Goal: Information Seeking & Learning: Learn about a topic

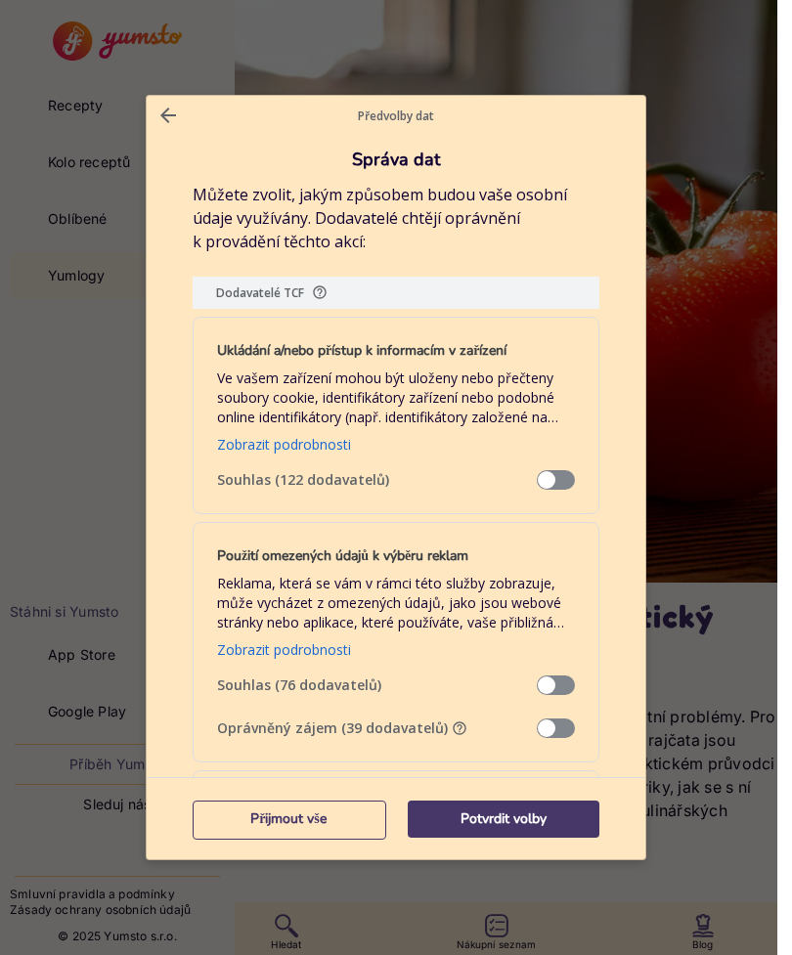
click at [549, 719] on span "Správa dat" at bounding box center [556, 729] width 38 height 20
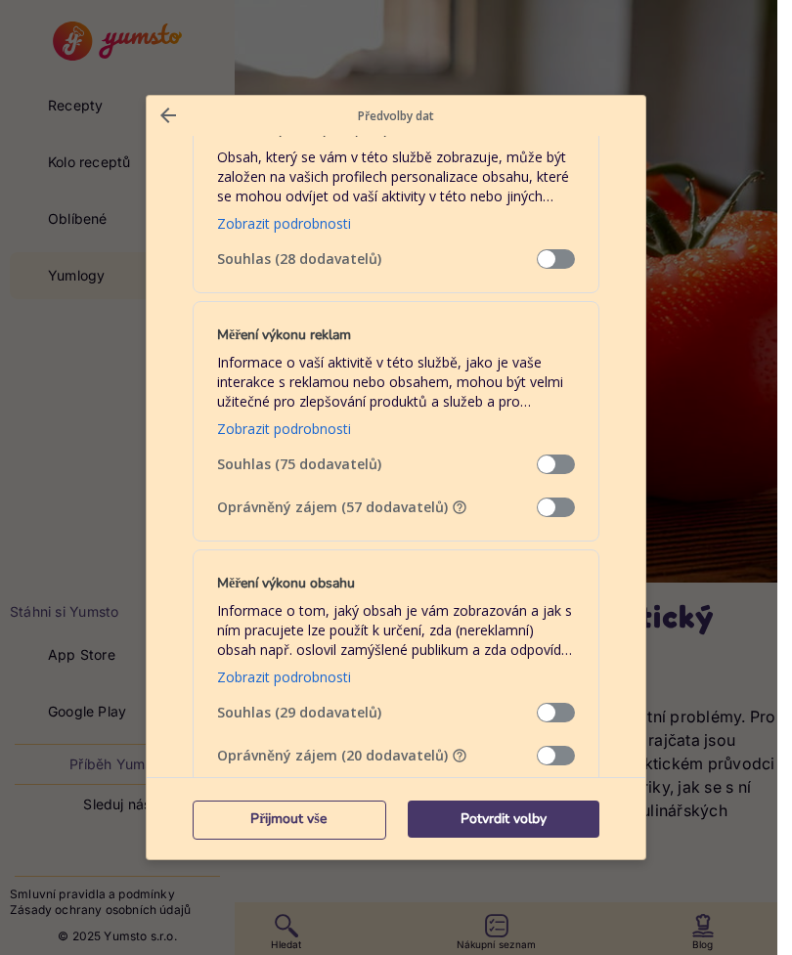
scroll to position [1305, 0]
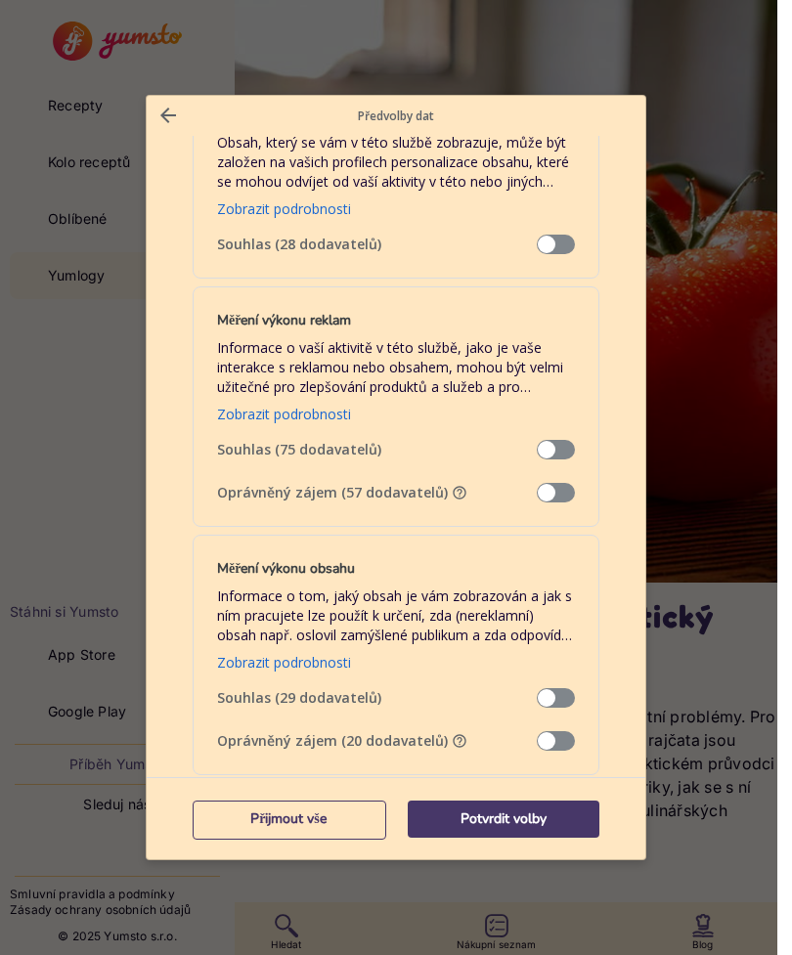
click at [549, 483] on span "Správa dat" at bounding box center [556, 493] width 38 height 20
click at [550, 731] on span "Správa dat" at bounding box center [556, 741] width 38 height 20
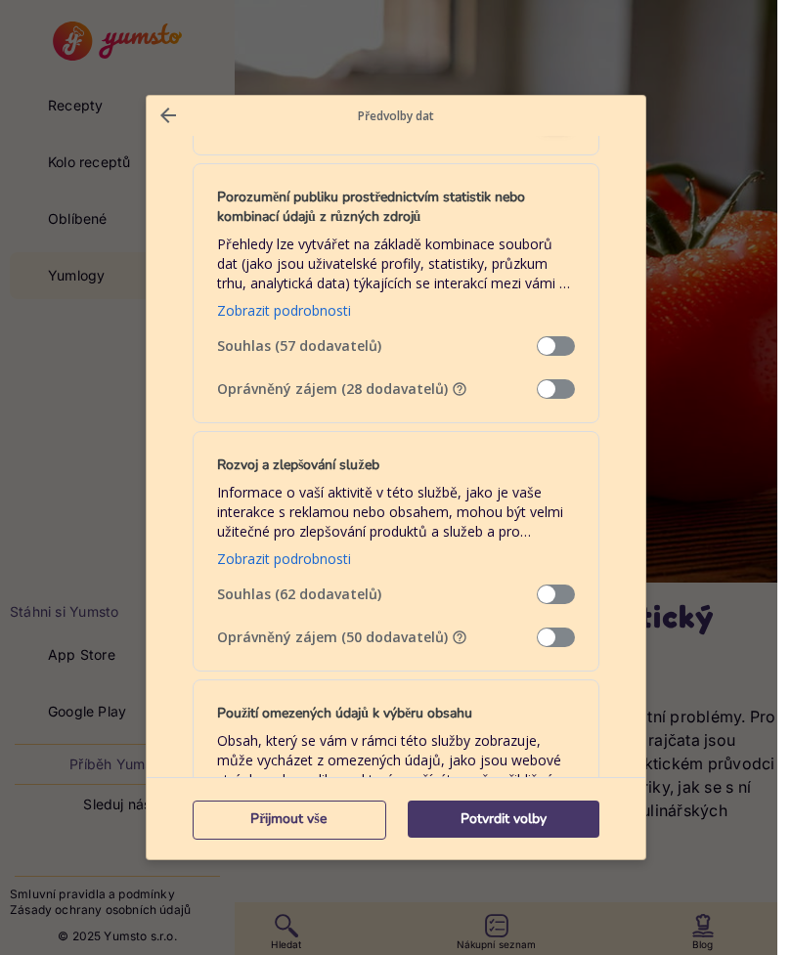
scroll to position [1925, 0]
click at [554, 379] on span "Správa dat" at bounding box center [556, 389] width 38 height 20
click at [552, 628] on span "Správa dat" at bounding box center [556, 638] width 38 height 20
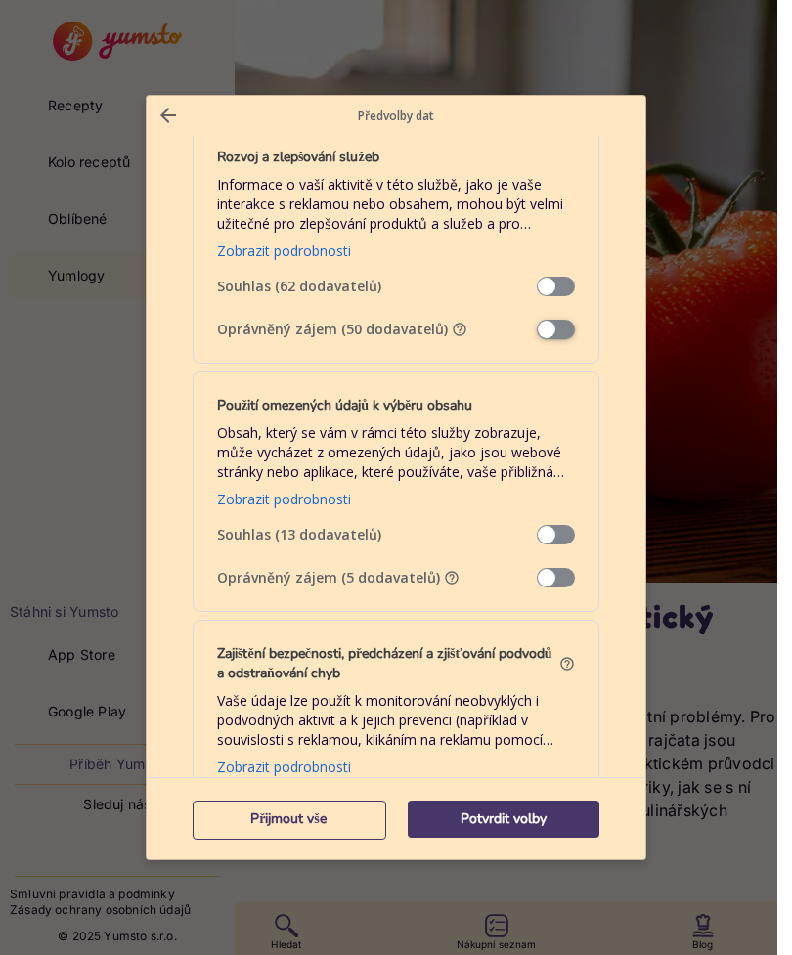
scroll to position [2234, 0]
click at [561, 567] on span "Správa dat" at bounding box center [556, 577] width 38 height 20
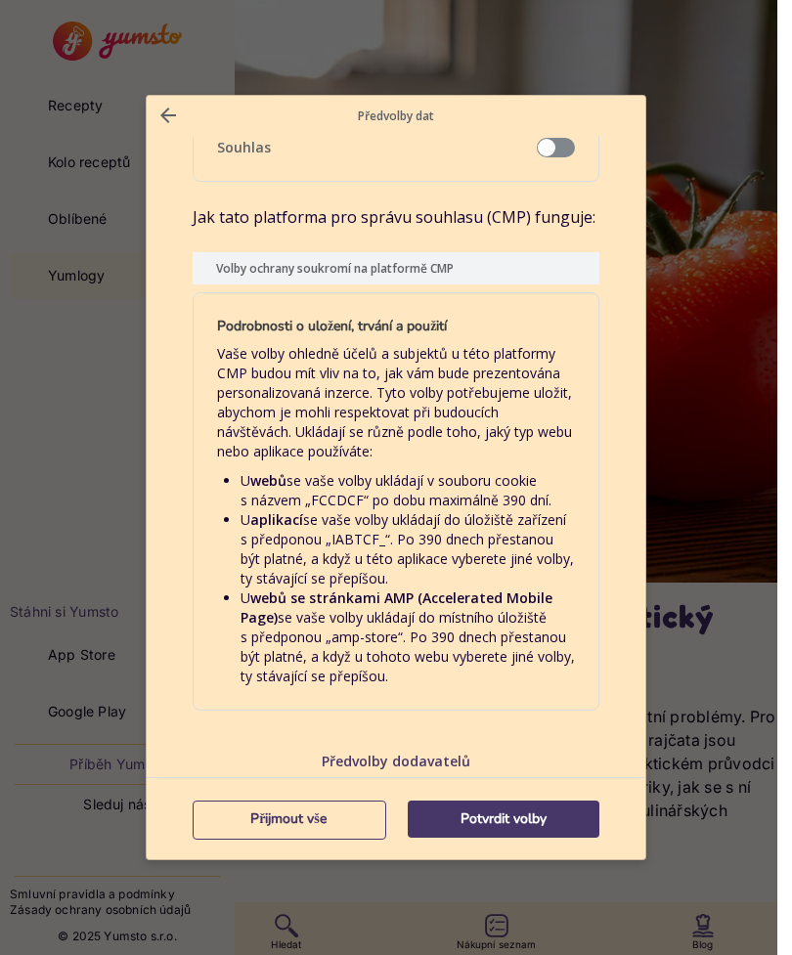
scroll to position [3927, 0]
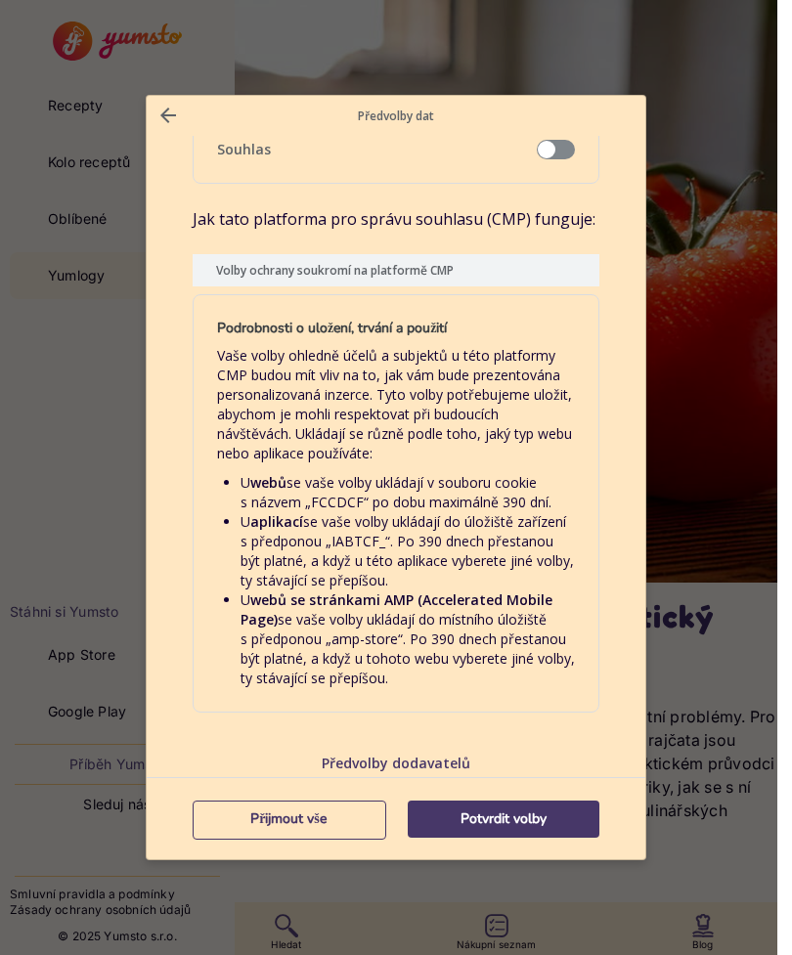
click at [464, 758] on p "Předvolby dodavatelů" at bounding box center [396, 763] width 407 height 19
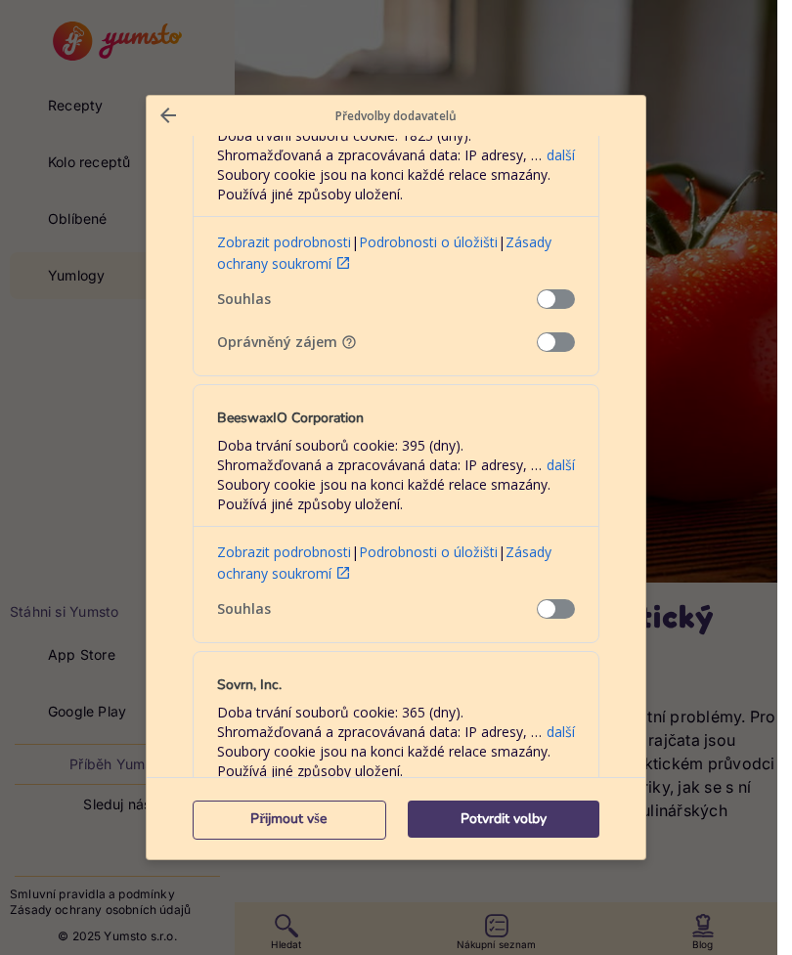
scroll to position [760, 0]
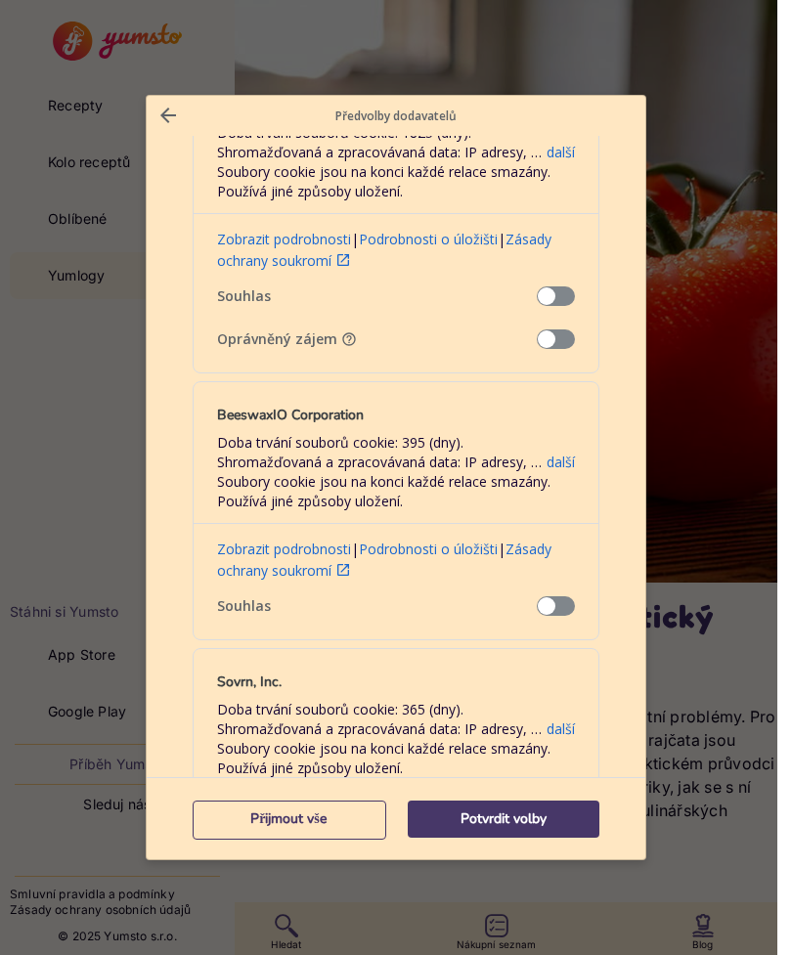
click at [556, 329] on span "Potvrzení našich dodavatelů" at bounding box center [556, 339] width 38 height 20
click at [559, 329] on span "Potvrzení našich dodavatelů" at bounding box center [556, 339] width 38 height 20
click at [562, 329] on span "Potvrzení našich dodavatelů" at bounding box center [556, 339] width 38 height 20
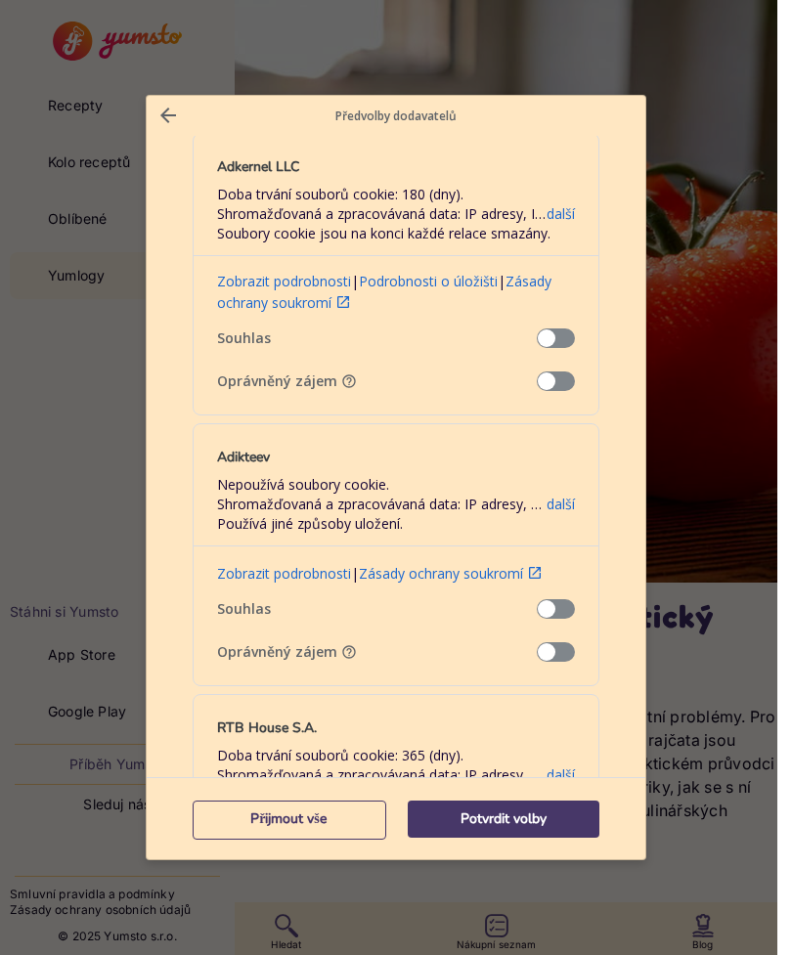
scroll to position [1608, 0]
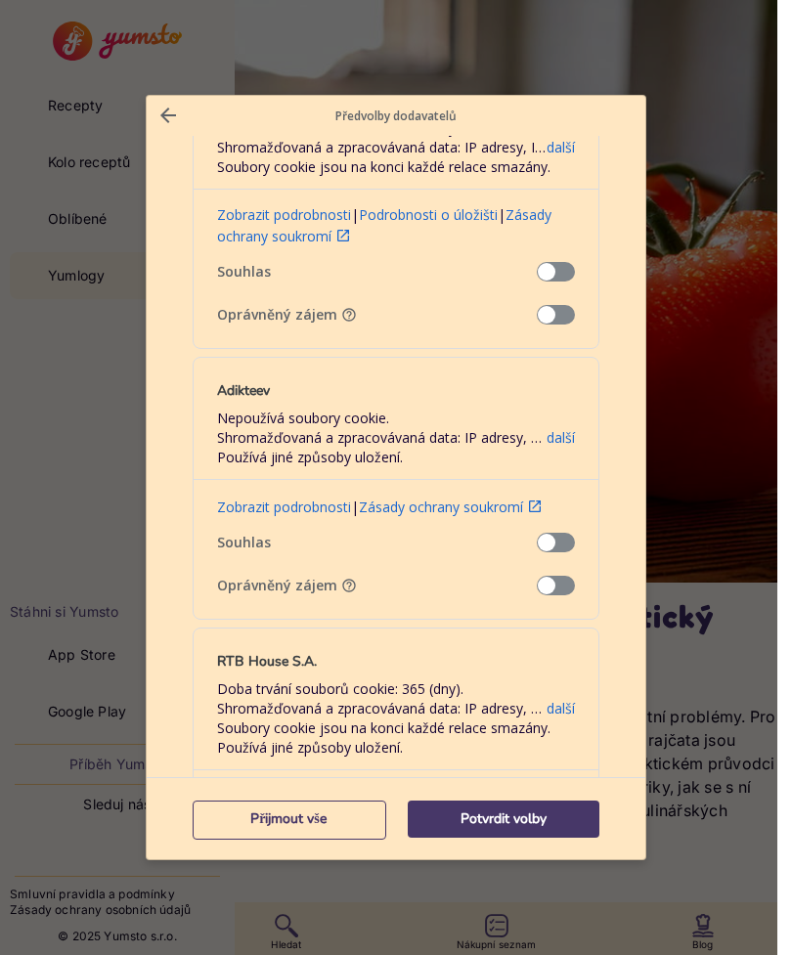
click at [559, 305] on span "Potvrzení našich dodavatelů" at bounding box center [556, 315] width 38 height 20
click at [562, 576] on span "Potvrzení našich dodavatelů" at bounding box center [556, 586] width 38 height 20
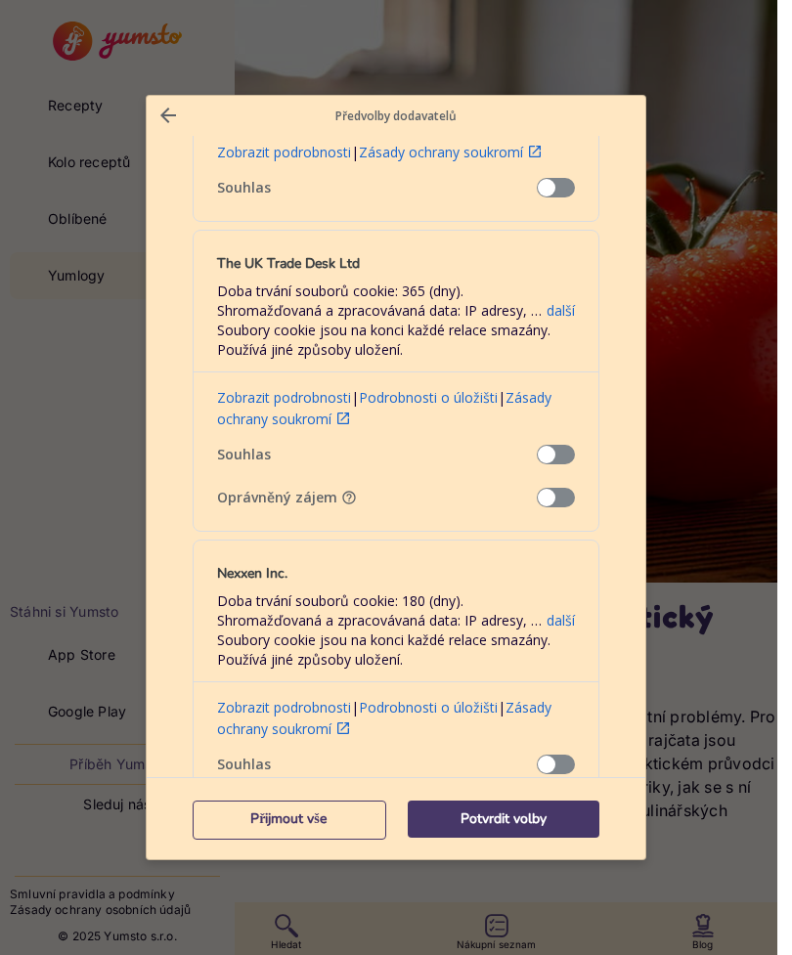
scroll to position [2251, 0]
